Goal: Task Accomplishment & Management: Use online tool/utility

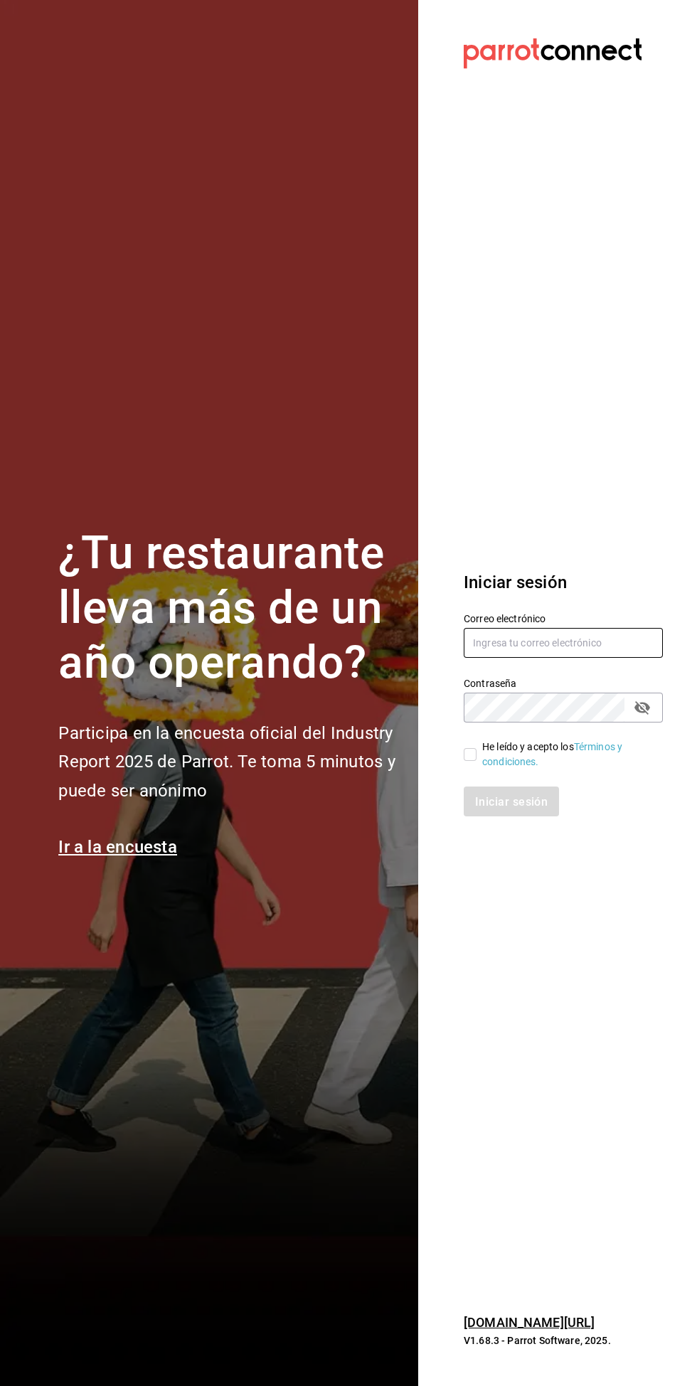
click at [564, 658] on input "text" at bounding box center [563, 643] width 199 height 30
type input "[PERSON_NAME][EMAIL_ADDRESS][DOMAIN_NAME]"
click at [470, 761] on input "He leído y acepto los Términos y condiciones." at bounding box center [470, 754] width 13 height 13
checkbox input "true"
click at [525, 808] on font "Iniciar sesión" at bounding box center [512, 801] width 73 height 14
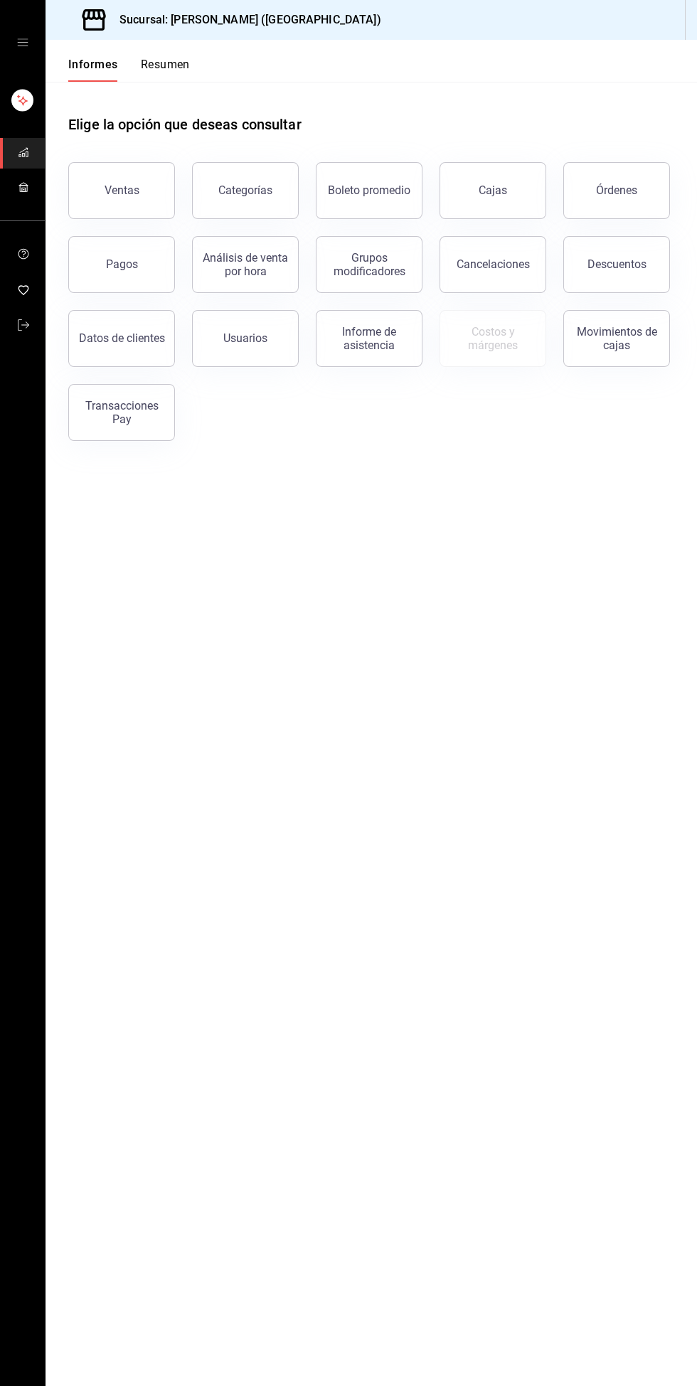
click at [384, 345] on font "Informe de asistencia" at bounding box center [369, 338] width 54 height 27
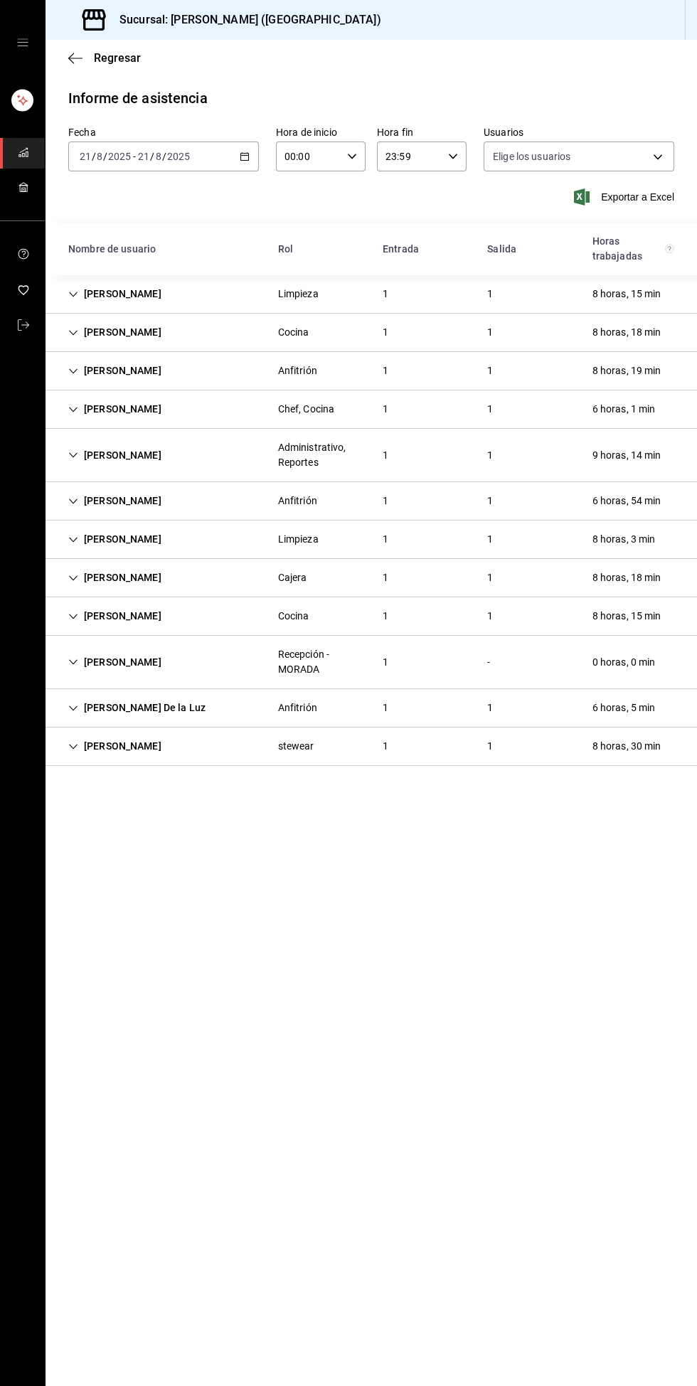
type input "4fe6a57b-ee4c-4a37-9a61-39c82a98df97,98b4f4b6-4d10-49a7-b473-4bd16d975588,a84c7…"
click at [114, 462] on div "Eliu Tonacátl Pérez" at bounding box center [115, 455] width 116 height 26
